Goal: Task Accomplishment & Management: Use online tool/utility

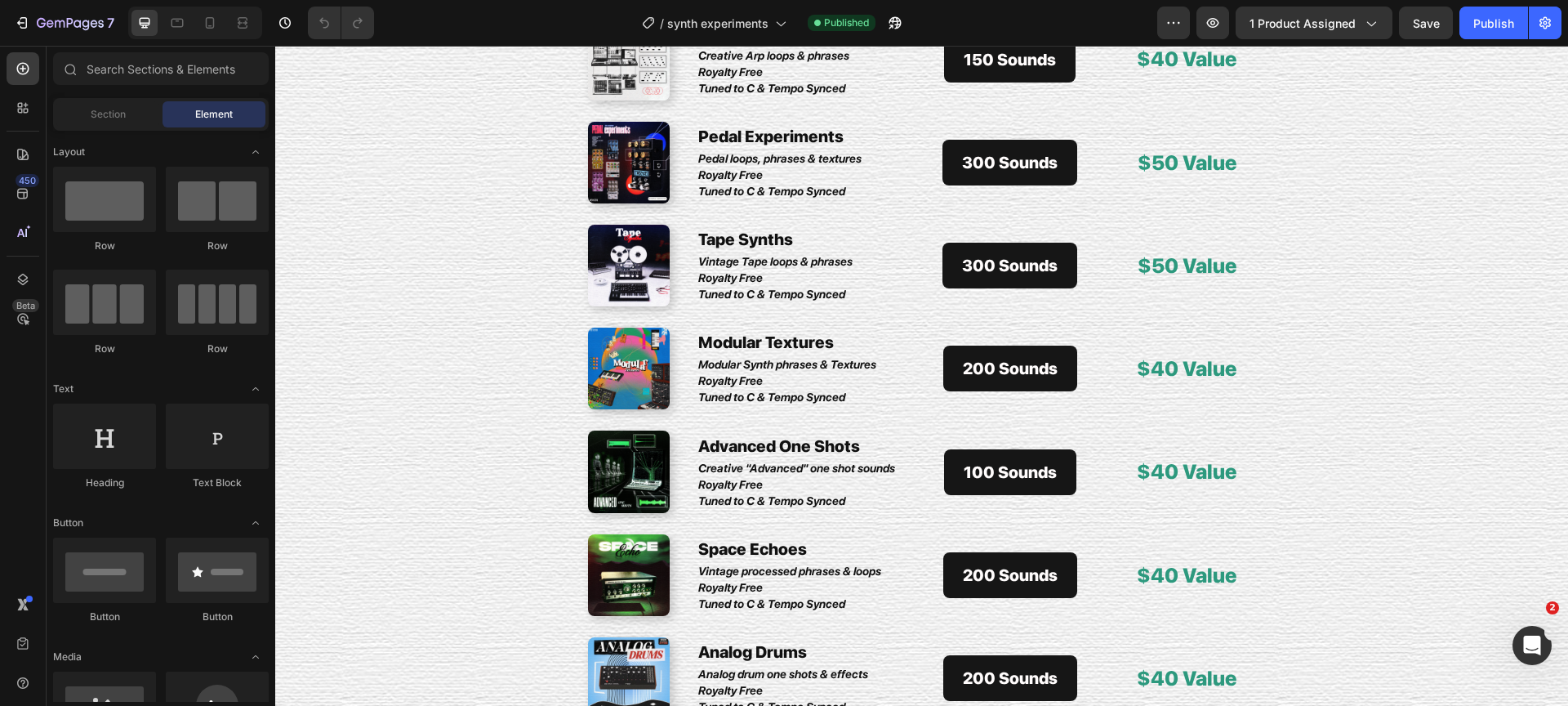
scroll to position [7098, 0]
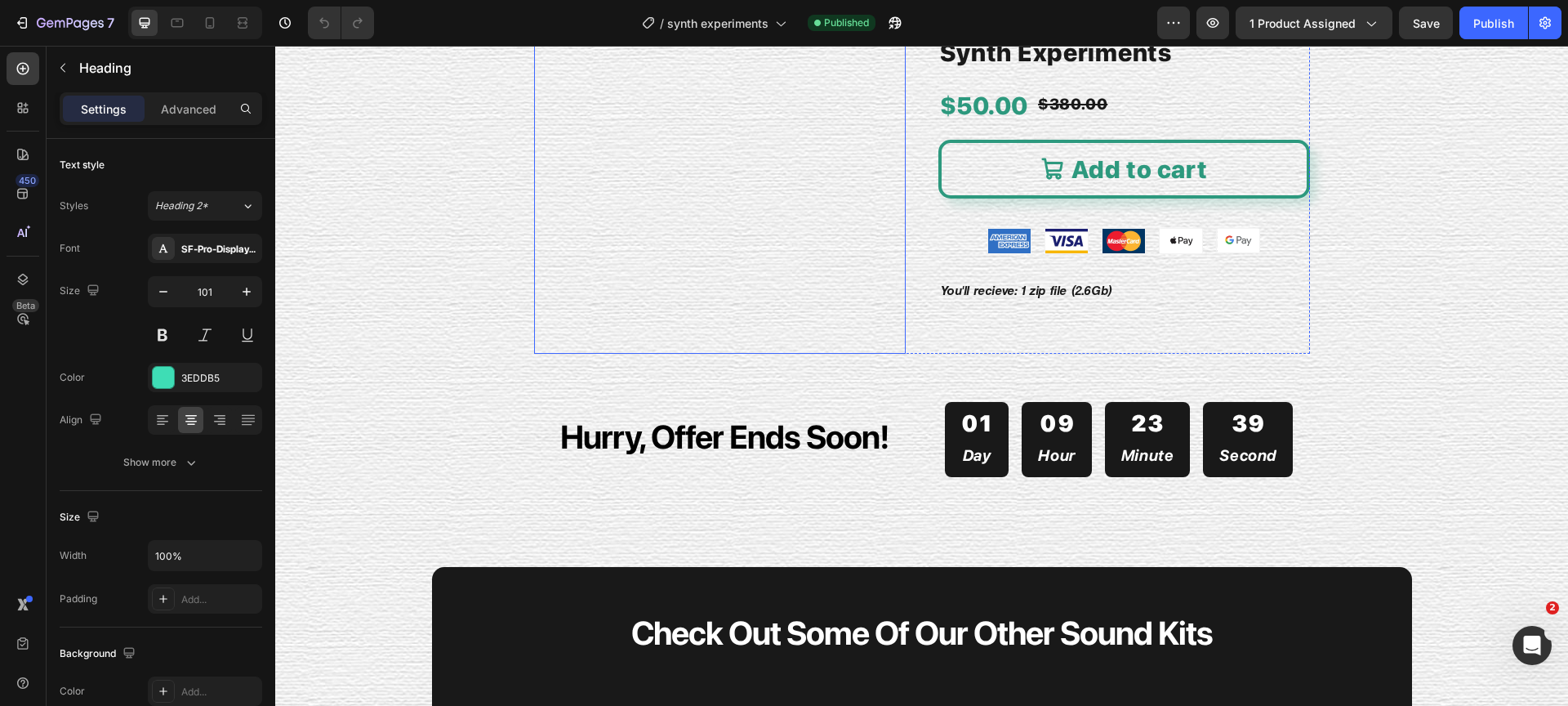
scroll to position [8590, 0]
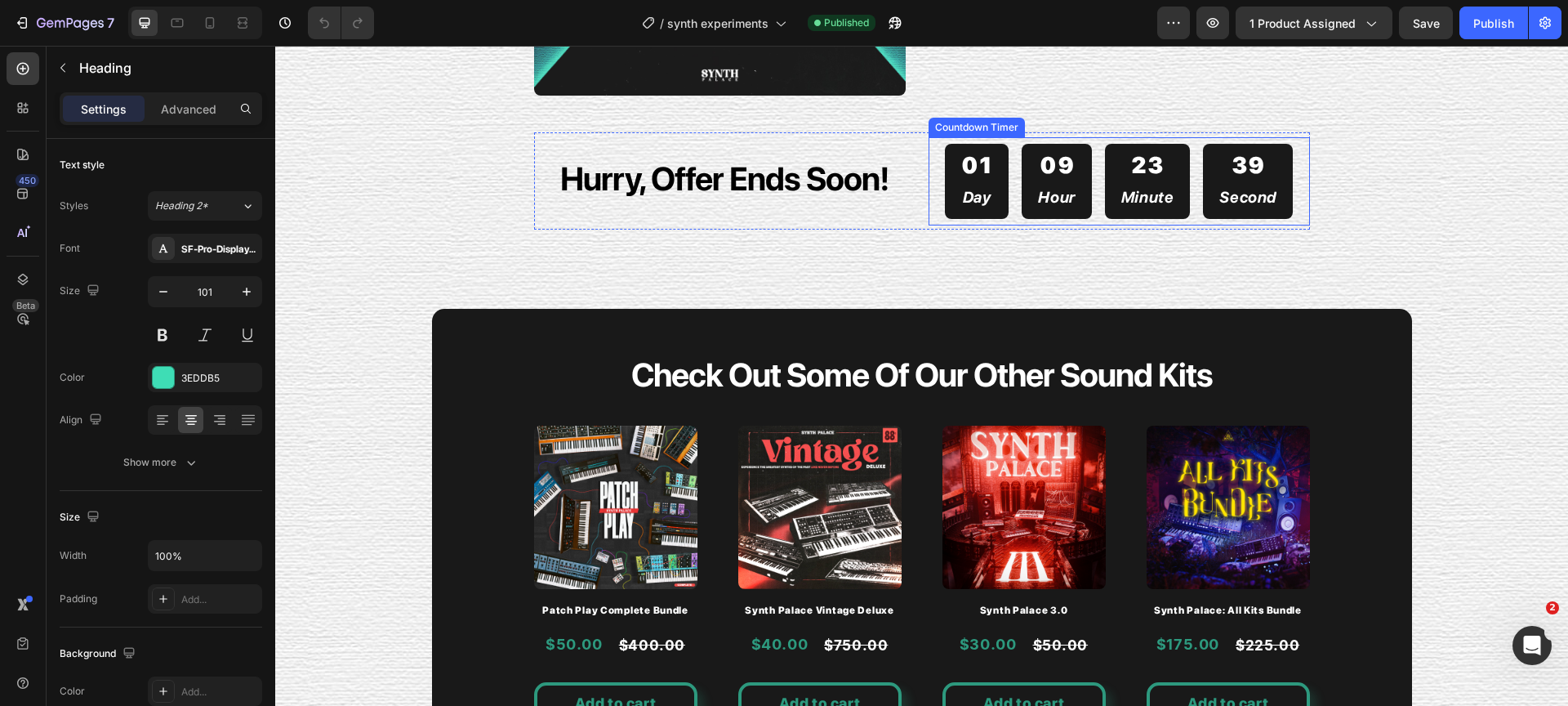
click at [1069, 179] on div "09 Hour" at bounding box center [1056, 181] width 69 height 75
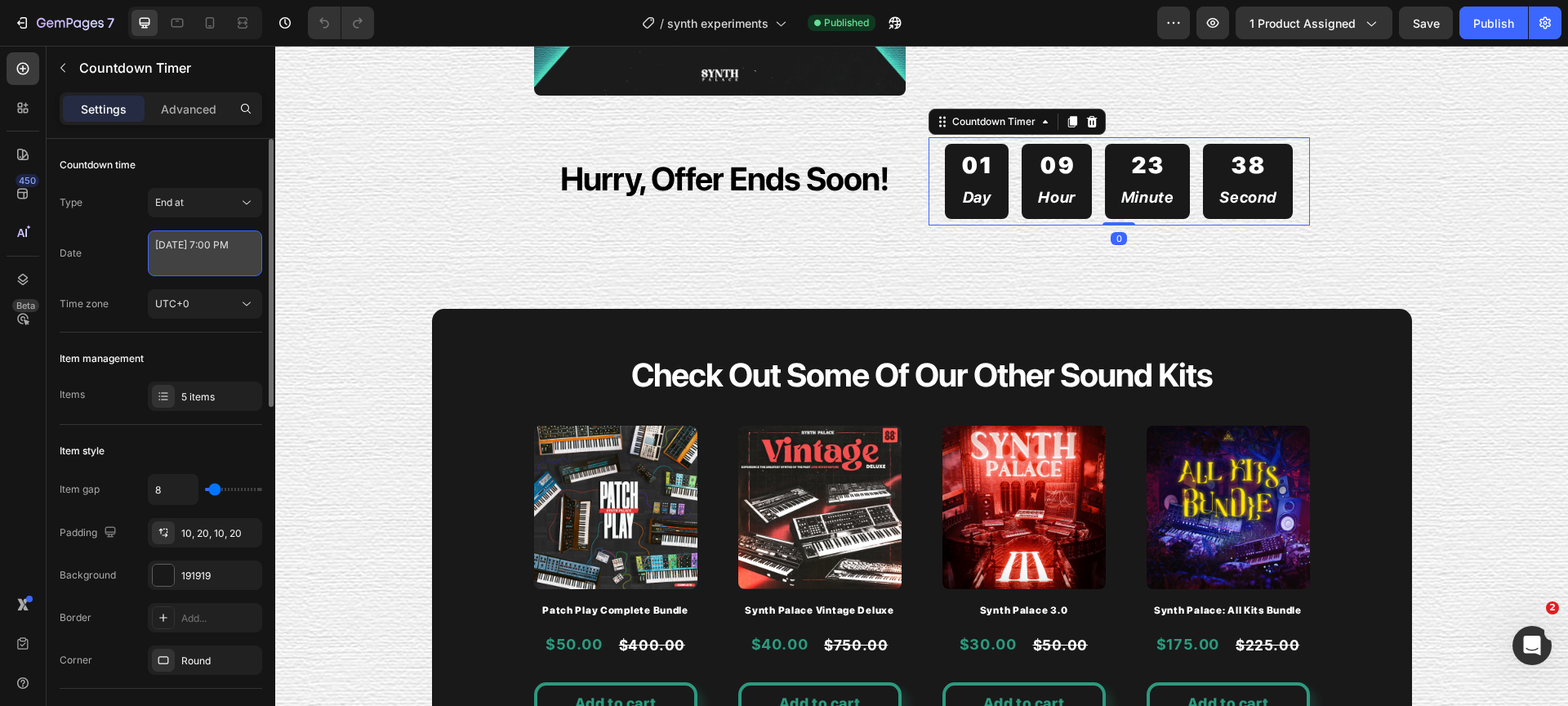
click at [176, 253] on textarea "[DATE] 7:00 PM" at bounding box center [205, 253] width 115 height 45
select select "19"
select select "false"
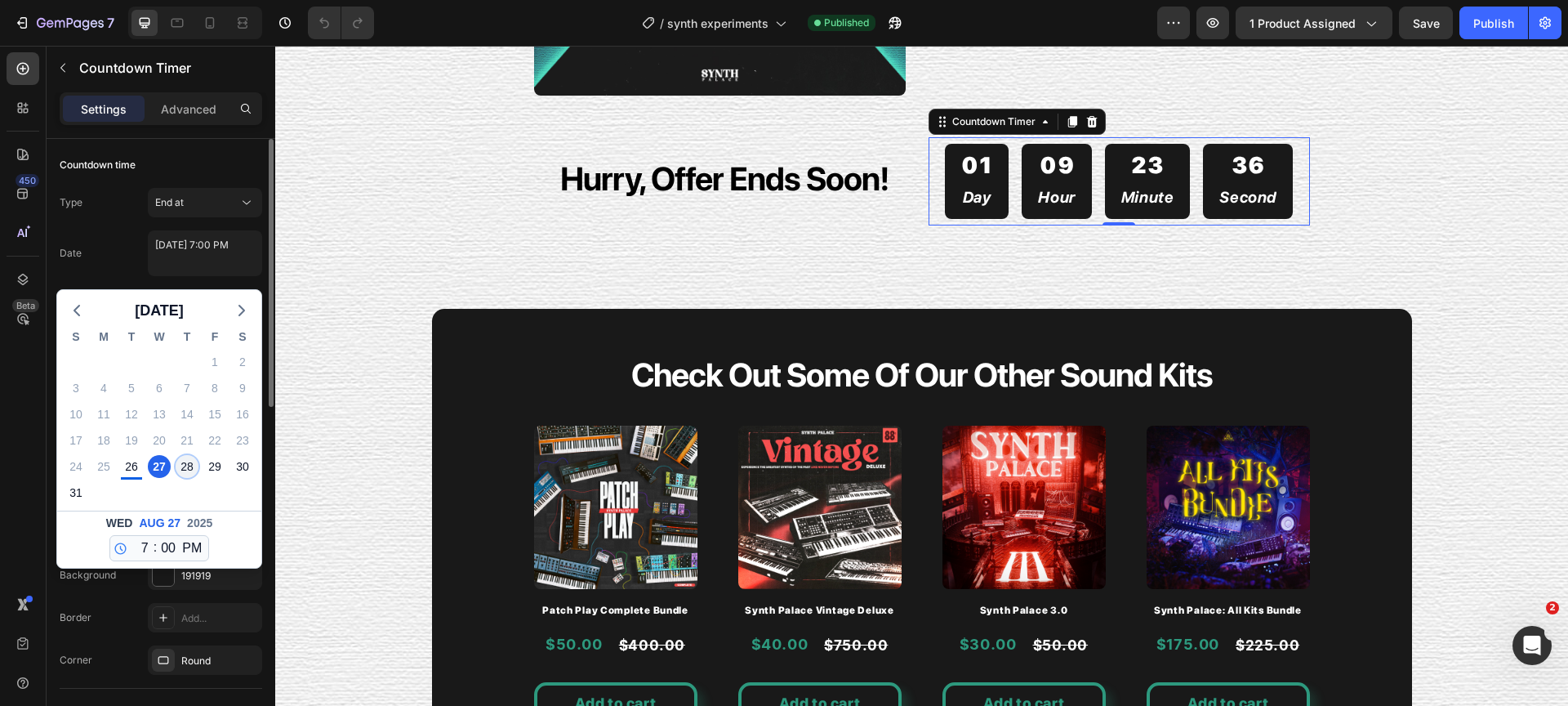
click at [181, 466] on div "28" at bounding box center [187, 466] width 23 height 23
type textarea "[DATE] 7:00 PM"
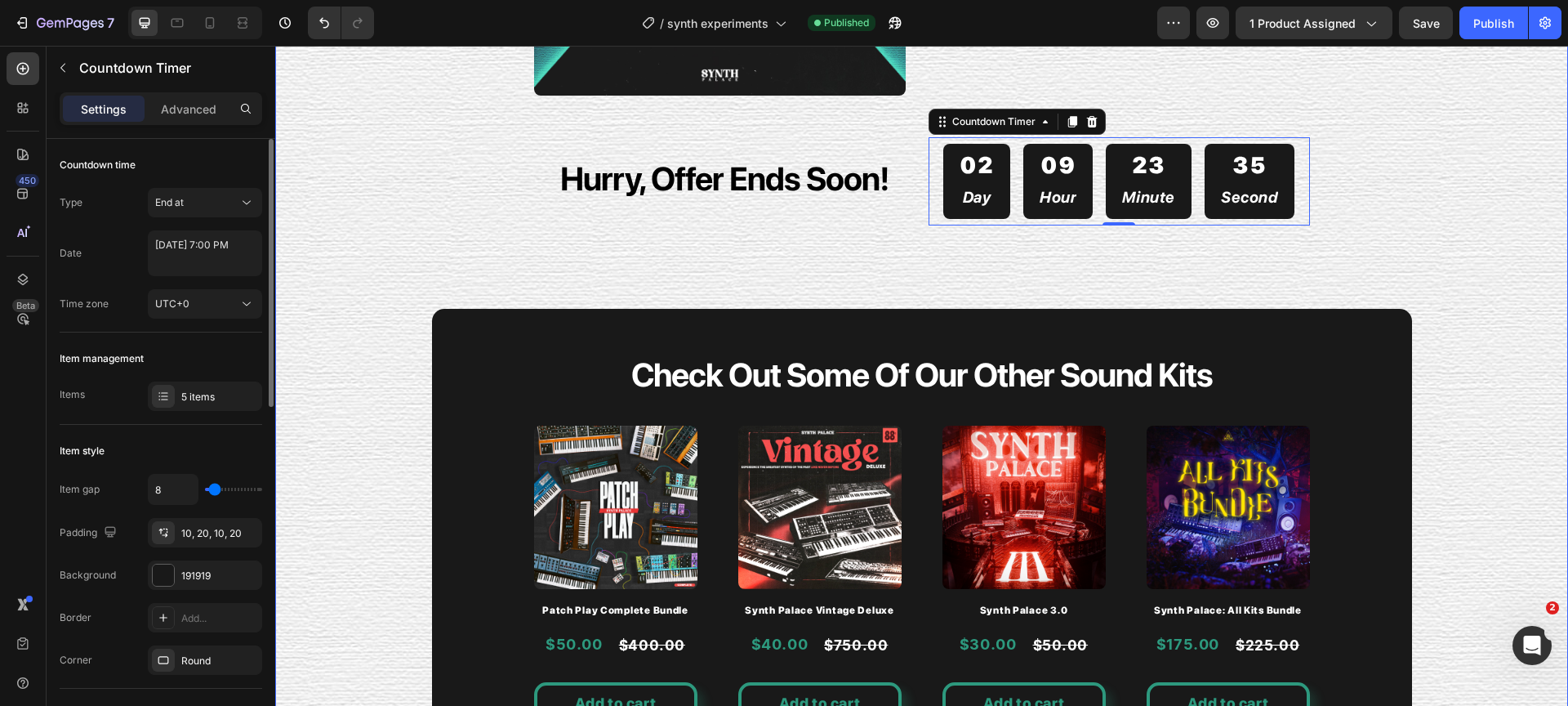
click at [463, 251] on div "Product Images Synth Experiments Product Title $50.00 Product Price Product Pri…" at bounding box center [921, 308] width 1293 height 1168
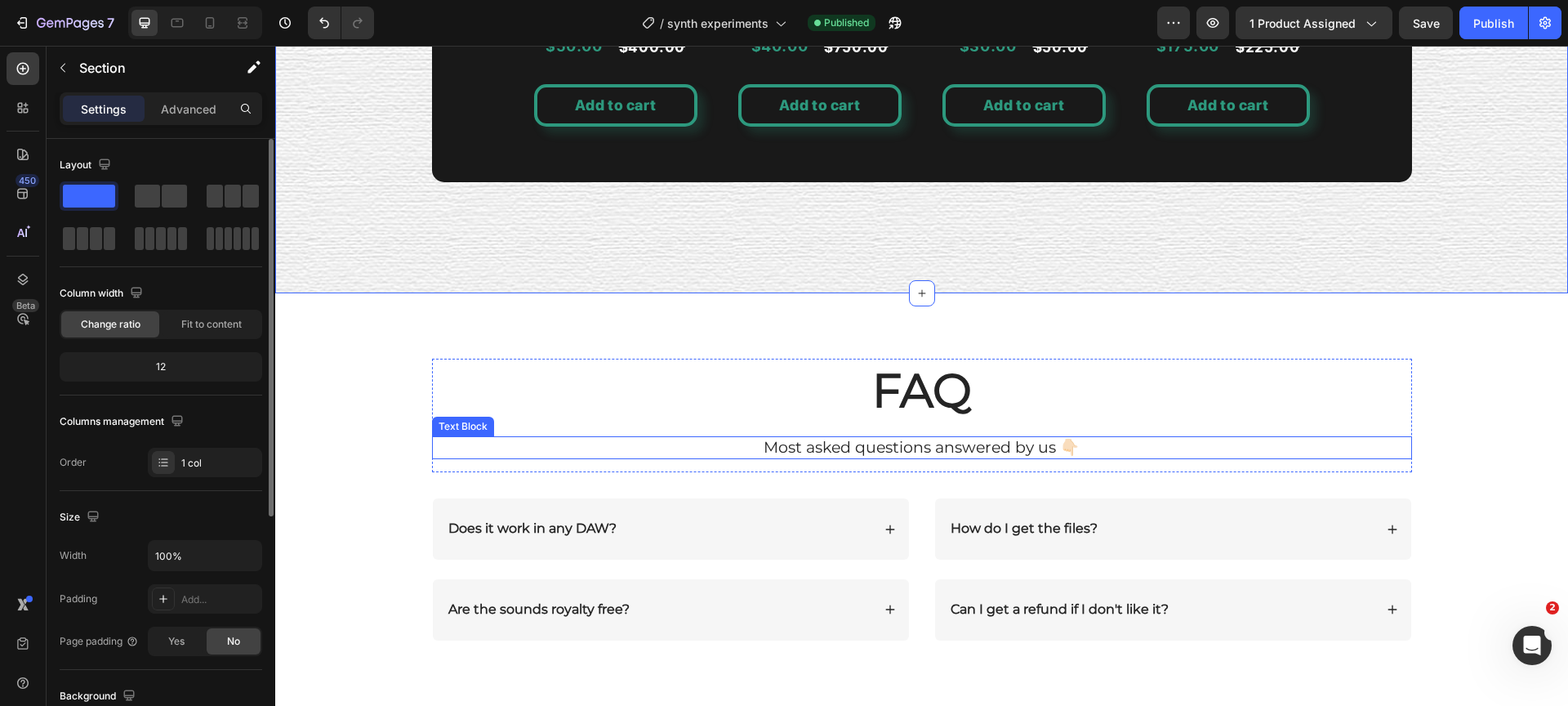
scroll to position [9420, 0]
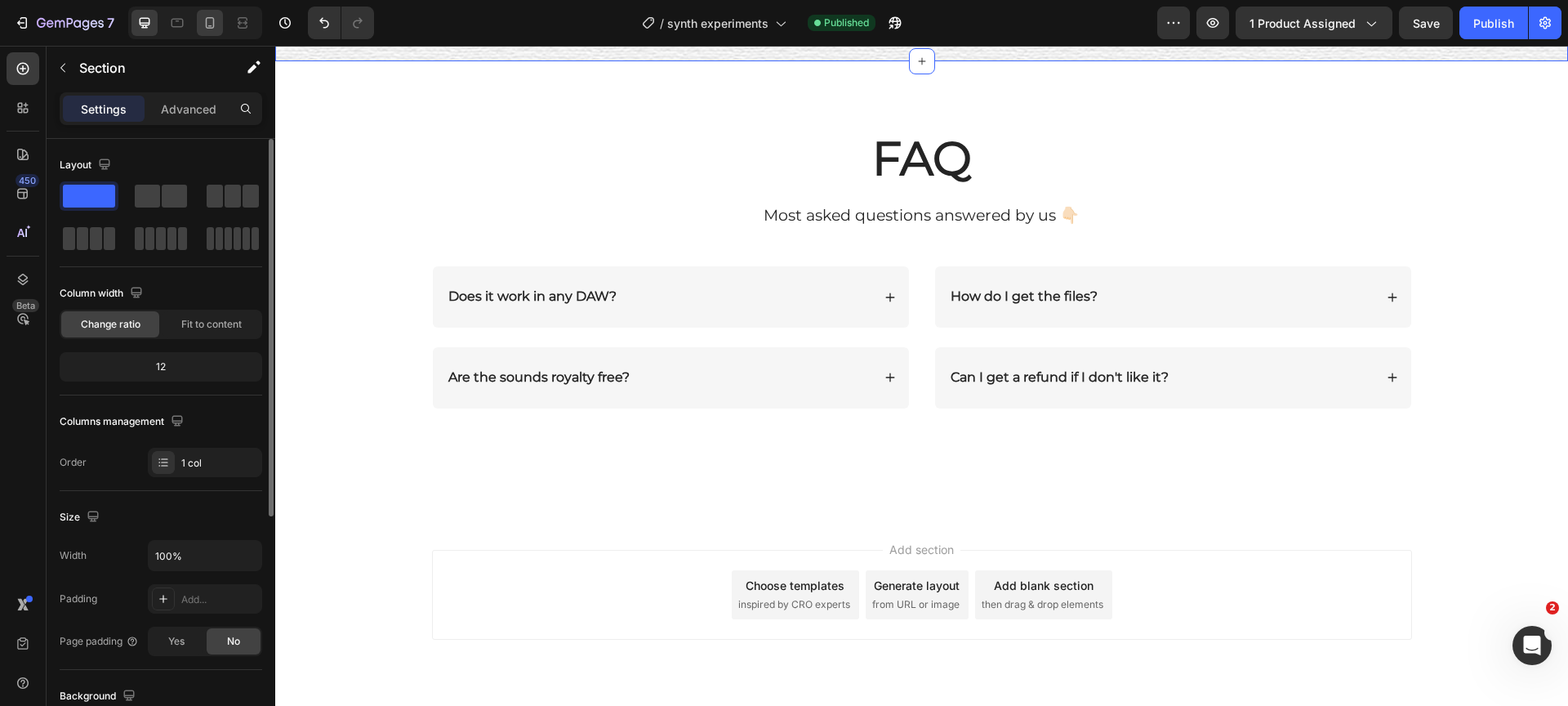
click at [204, 24] on icon at bounding box center [210, 22] width 16 height 16
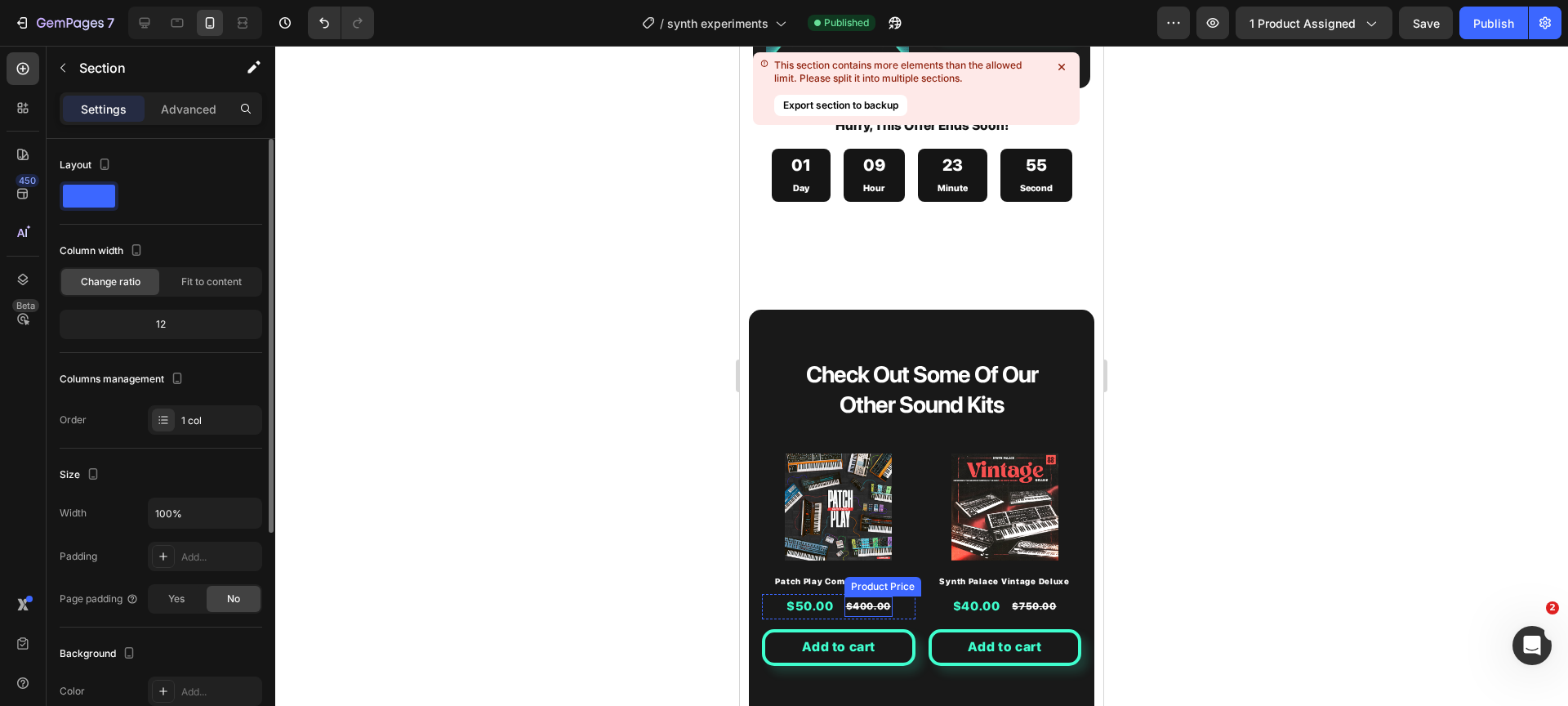
scroll to position [3411, 0]
click at [1059, 64] on icon at bounding box center [1062, 67] width 7 height 7
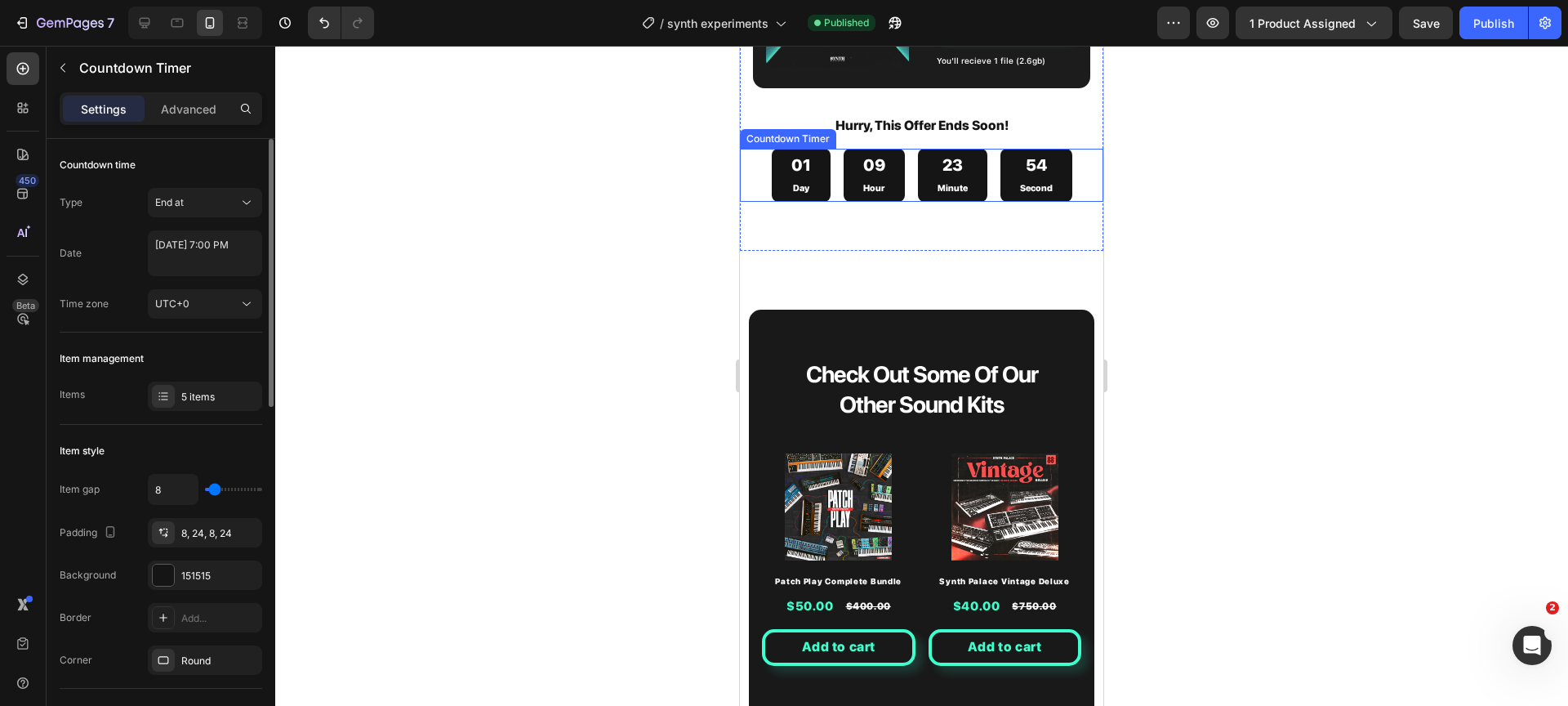
click at [902, 203] on div "01 Day 09 Hour 23 Minute 54 Second" at bounding box center [921, 176] width 301 height 54
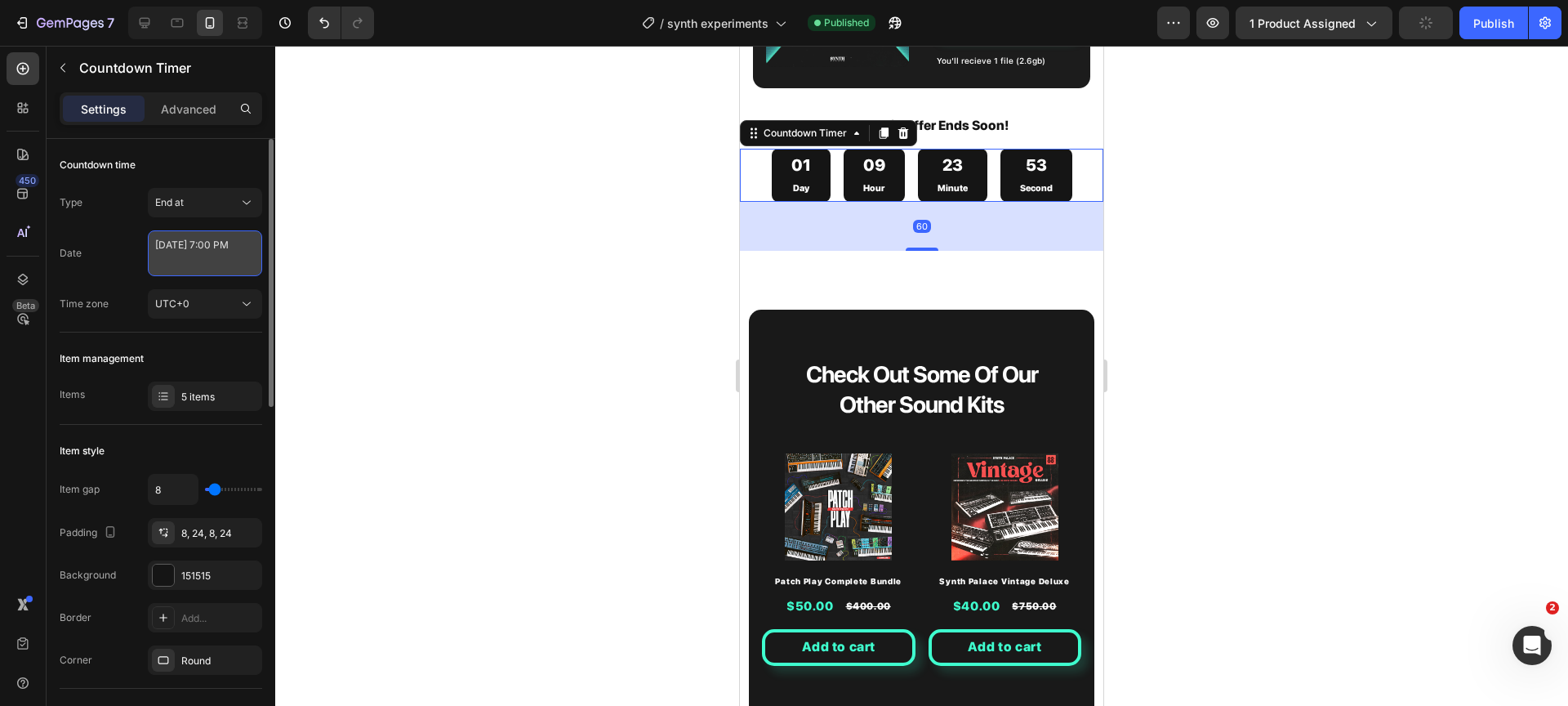
select select "19"
select select "false"
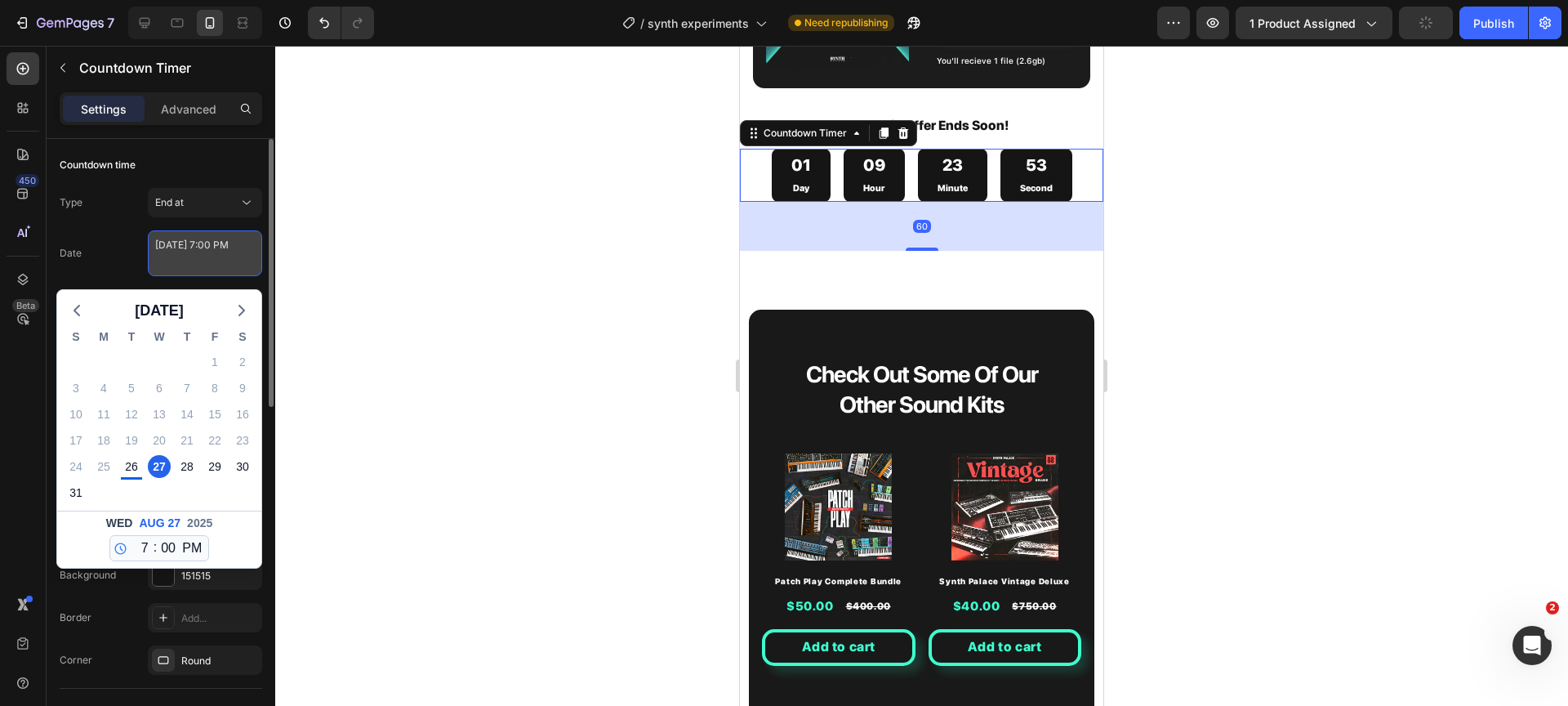
click at [186, 249] on textarea "[DATE] 7:00 PM" at bounding box center [205, 253] width 115 height 45
click at [190, 461] on div "28" at bounding box center [187, 466] width 23 height 23
type textarea "[DATE] 7:00 PM"
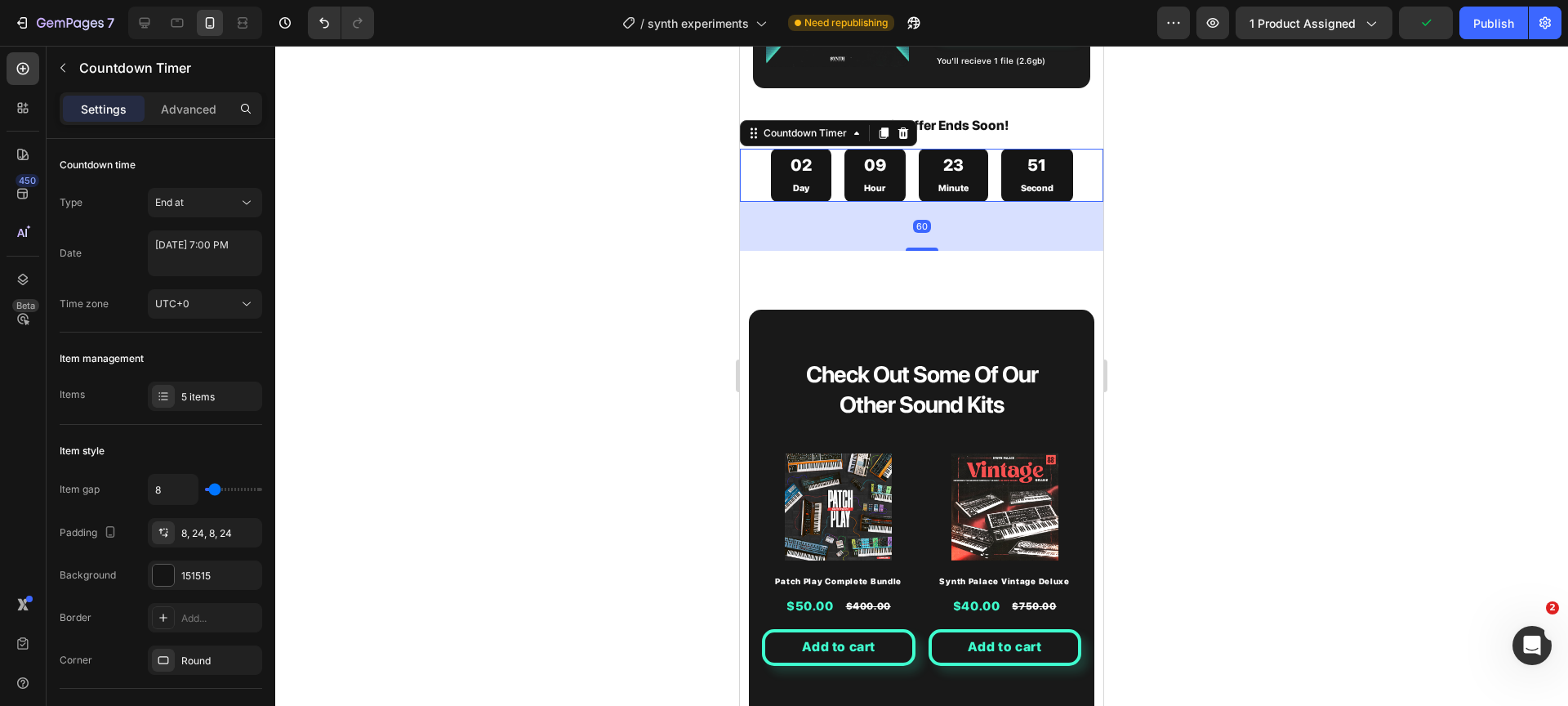
click at [440, 404] on div at bounding box center [921, 376] width 1293 height 661
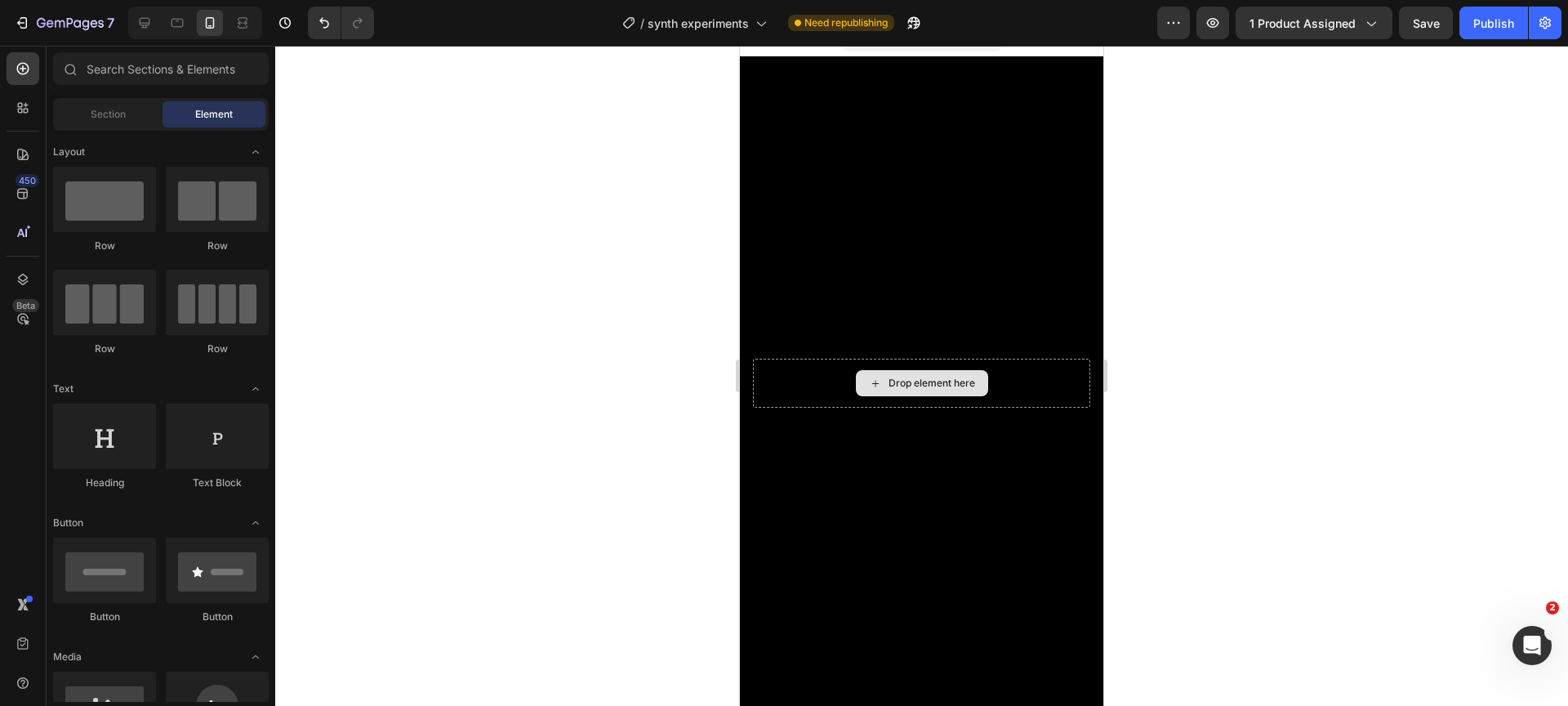
scroll to position [0, 0]
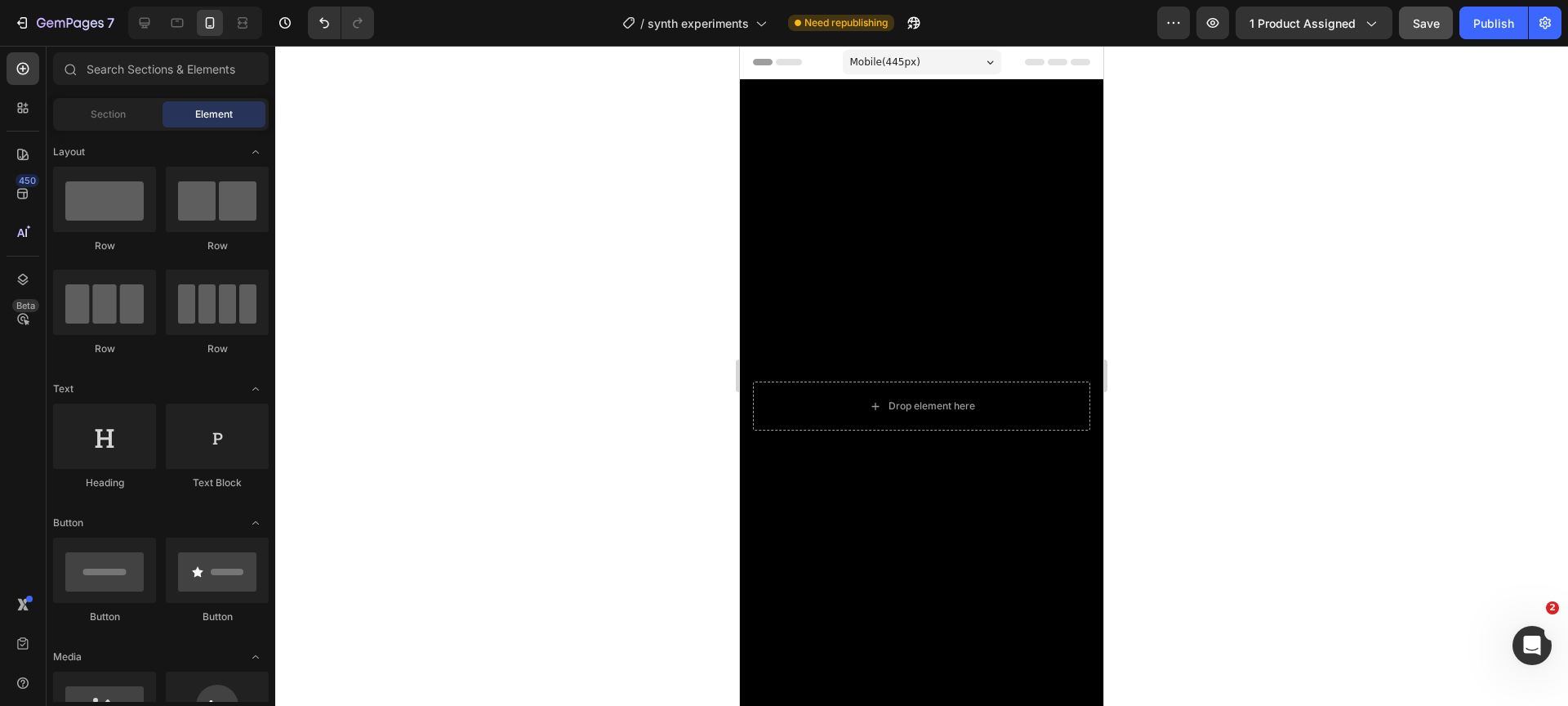
click at [1431, 31] on button "Save" at bounding box center [1426, 23] width 54 height 33
click at [1477, 28] on div "Publish" at bounding box center [1494, 23] width 40 height 17
click at [59, 20] on icon "button" at bounding box center [60, 24] width 10 height 8
